Goal: Transaction & Acquisition: Purchase product/service

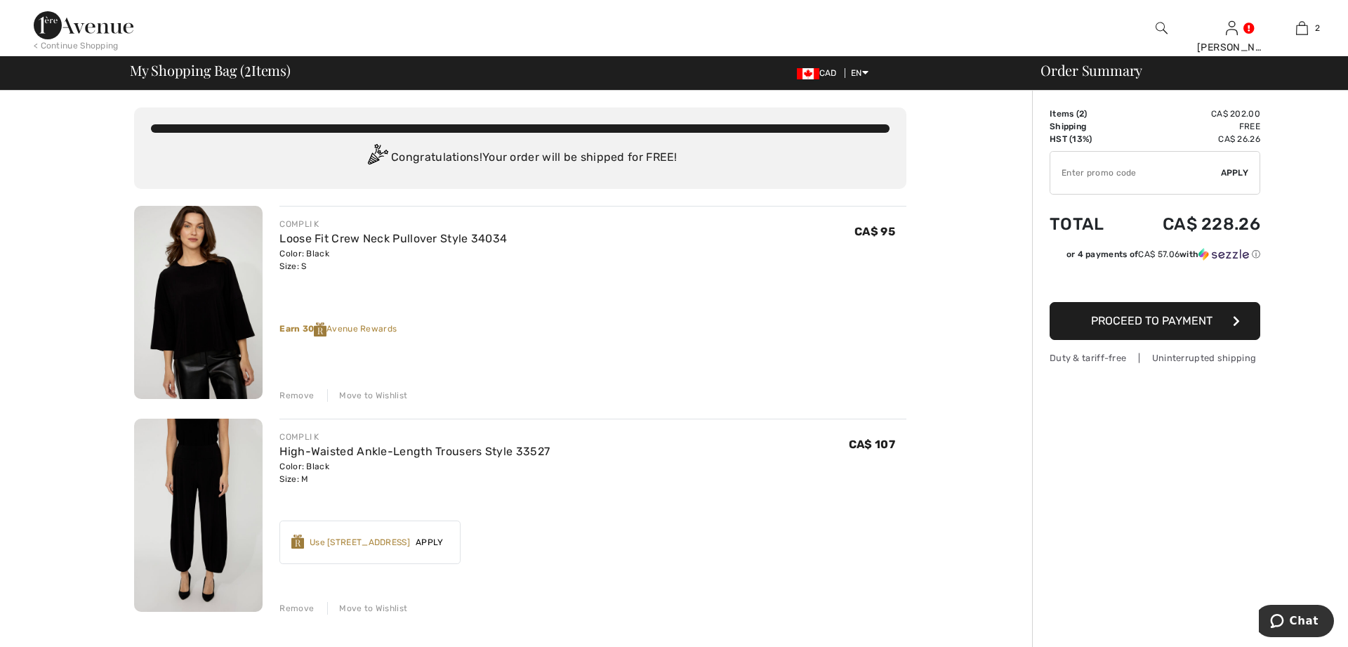
click at [1159, 327] on button "Proceed to Payment" at bounding box center [1155, 321] width 211 height 38
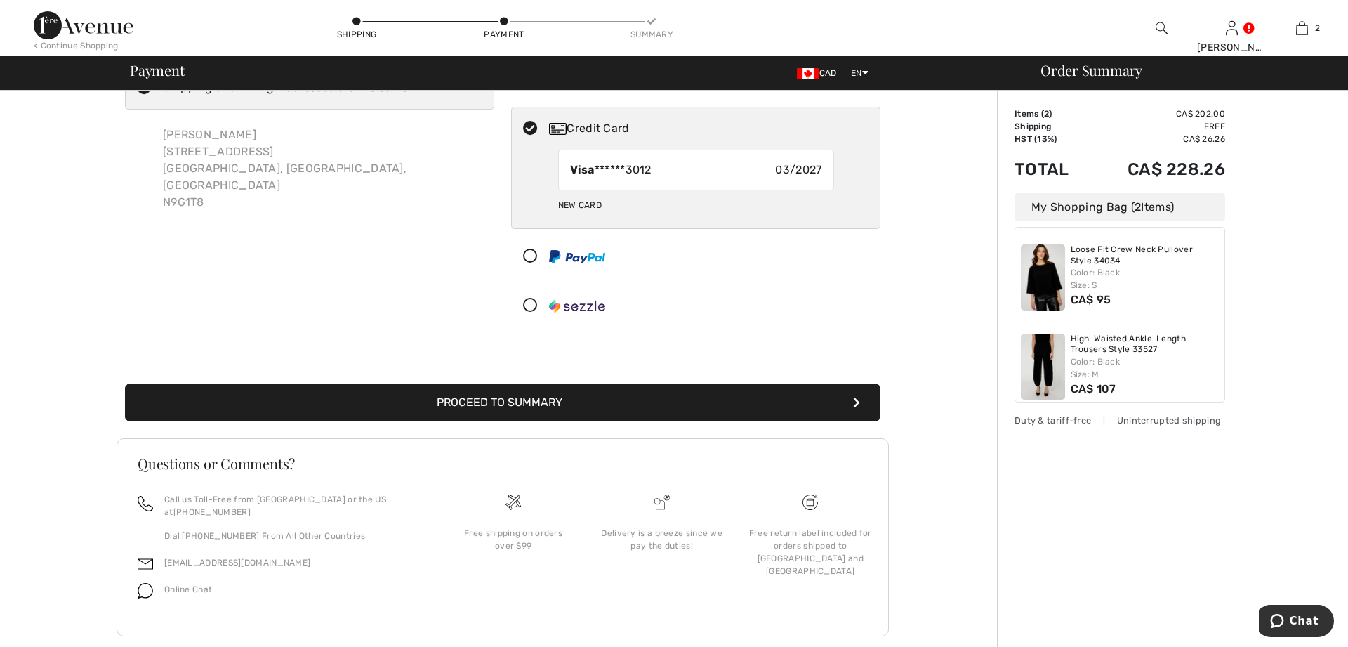
scroll to position [74, 0]
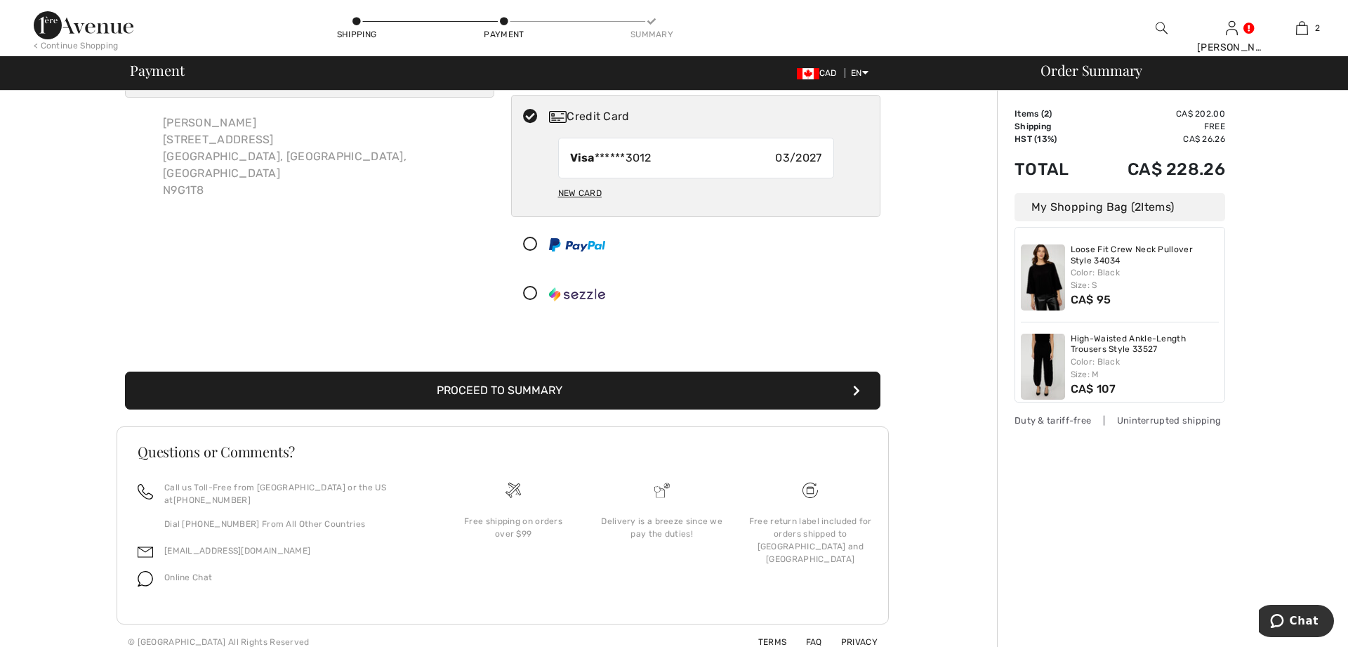
click at [482, 386] on button "Proceed to Summary" at bounding box center [502, 390] width 755 height 38
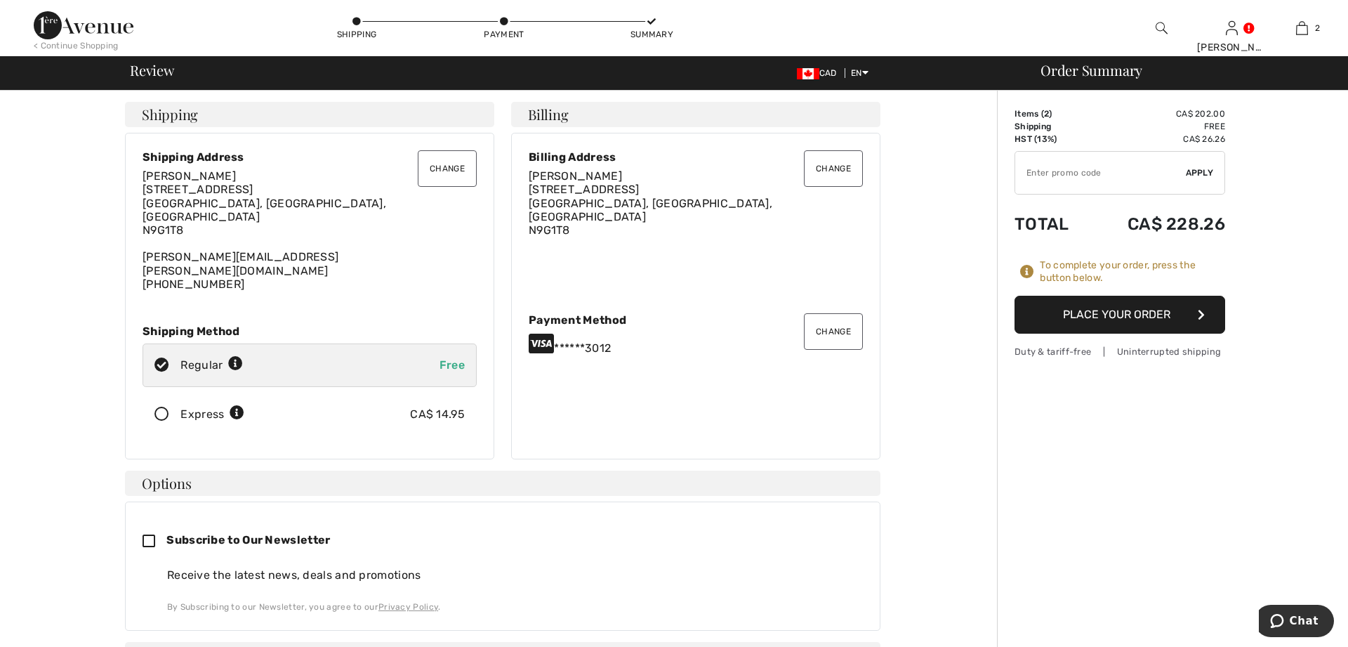
click at [1114, 316] on button "Place Your Order" at bounding box center [1119, 315] width 211 height 38
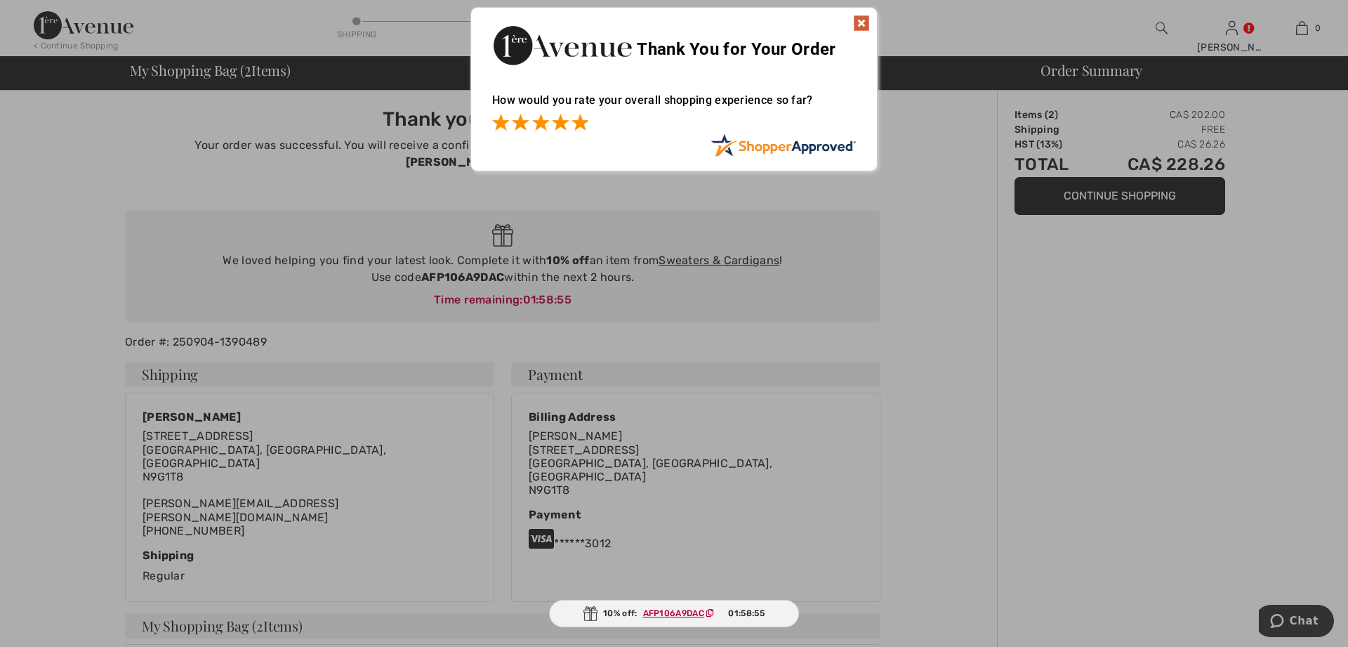
drag, startPoint x: 577, startPoint y: 126, endPoint x: 652, endPoint y: 110, distance: 76.0
click at [577, 125] on span at bounding box center [579, 122] width 17 height 17
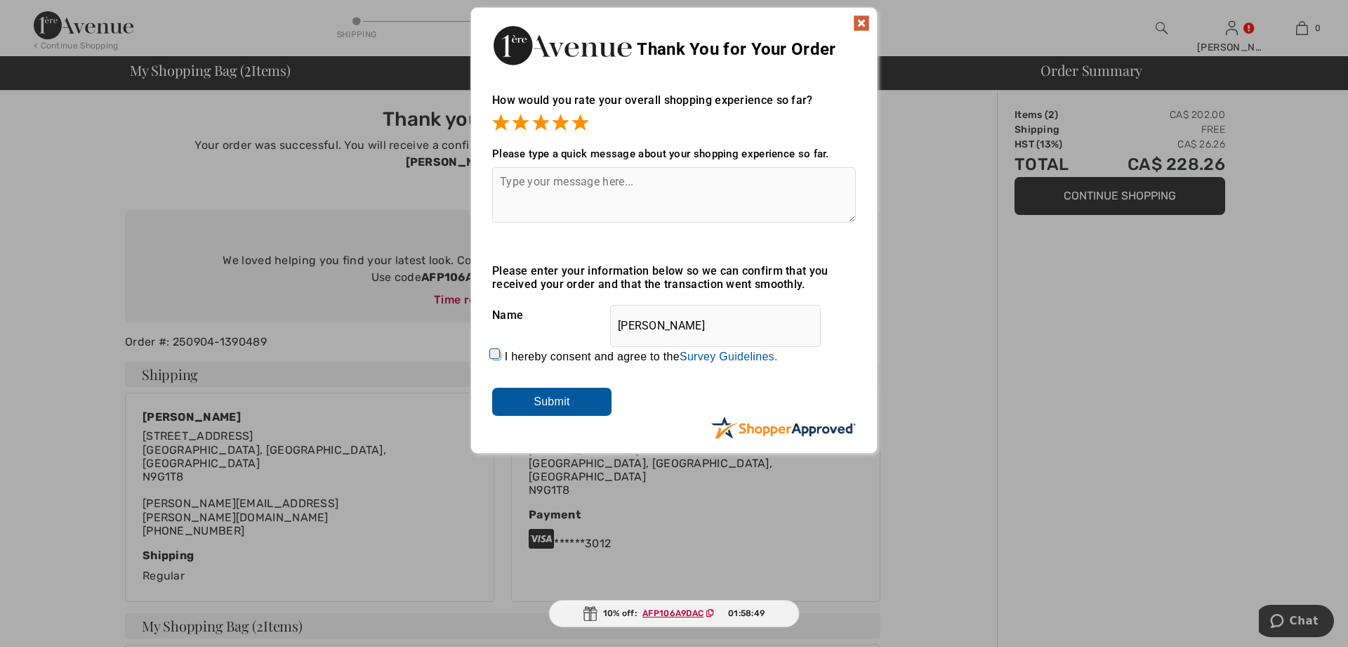
click at [860, 21] on img at bounding box center [861, 23] width 17 height 17
